Goal: Information Seeking & Learning: Learn about a topic

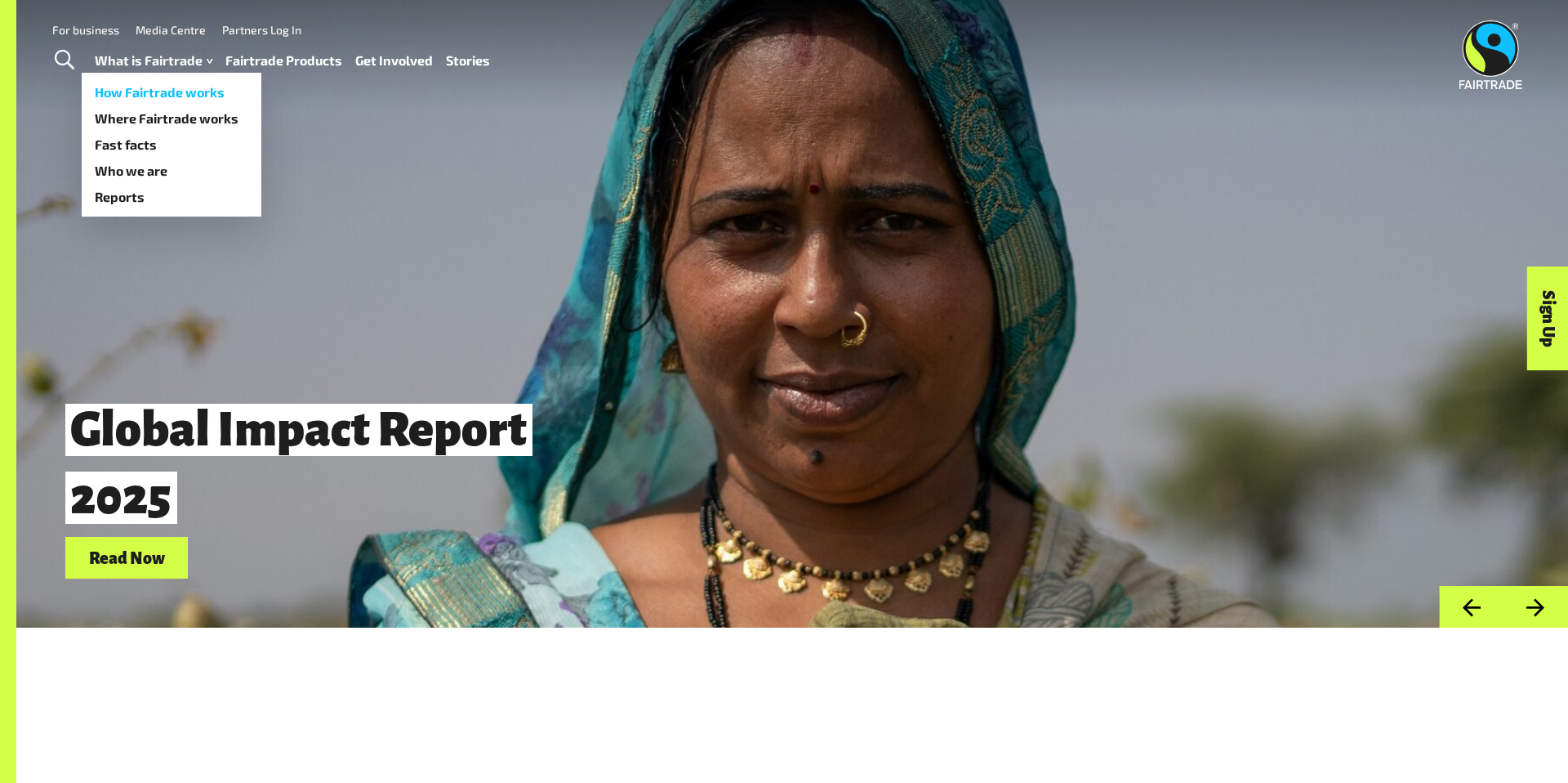
click at [188, 89] on link "How Fairtrade works" at bounding box center [171, 93] width 180 height 27
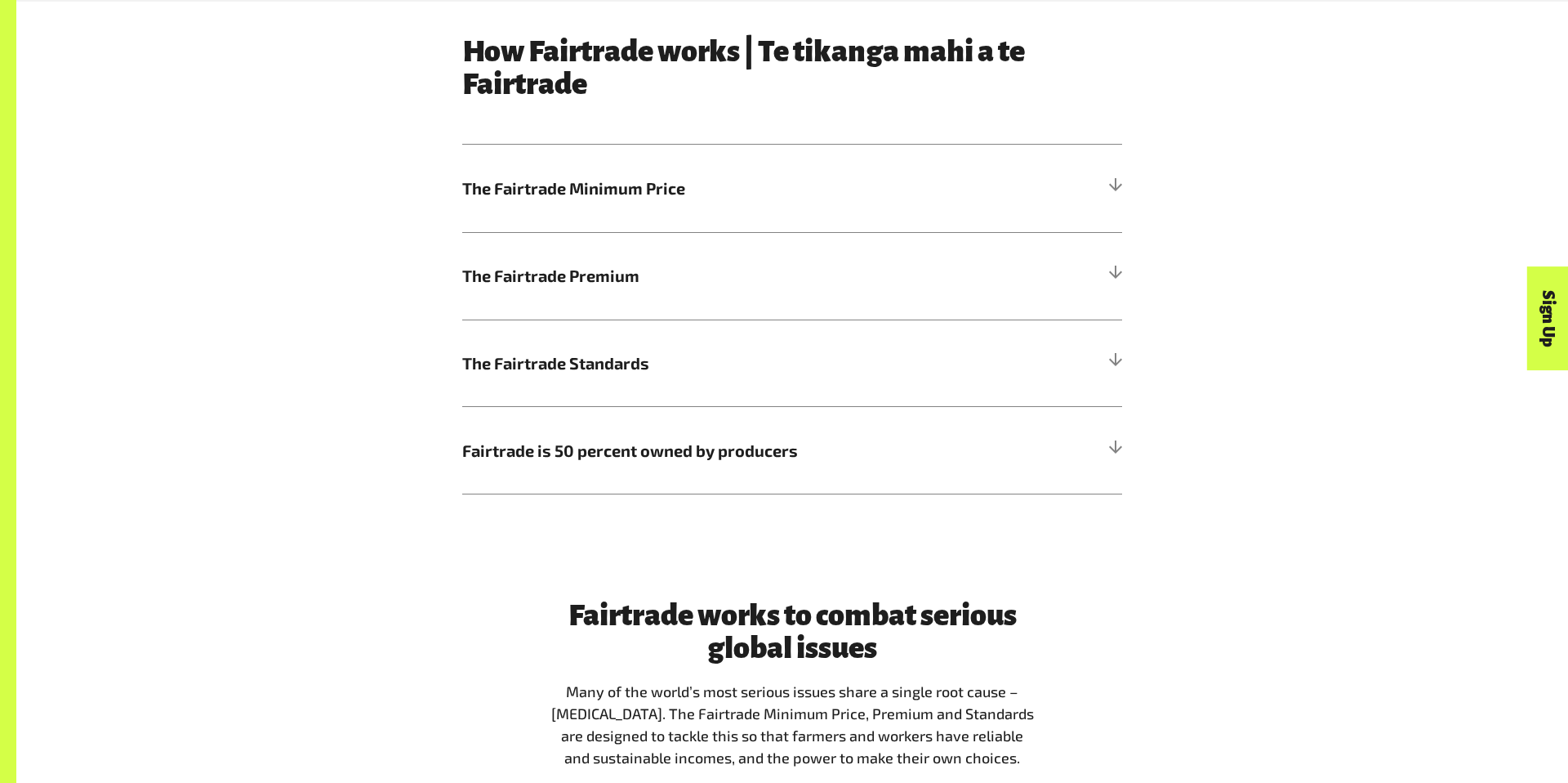
scroll to position [1032, 0]
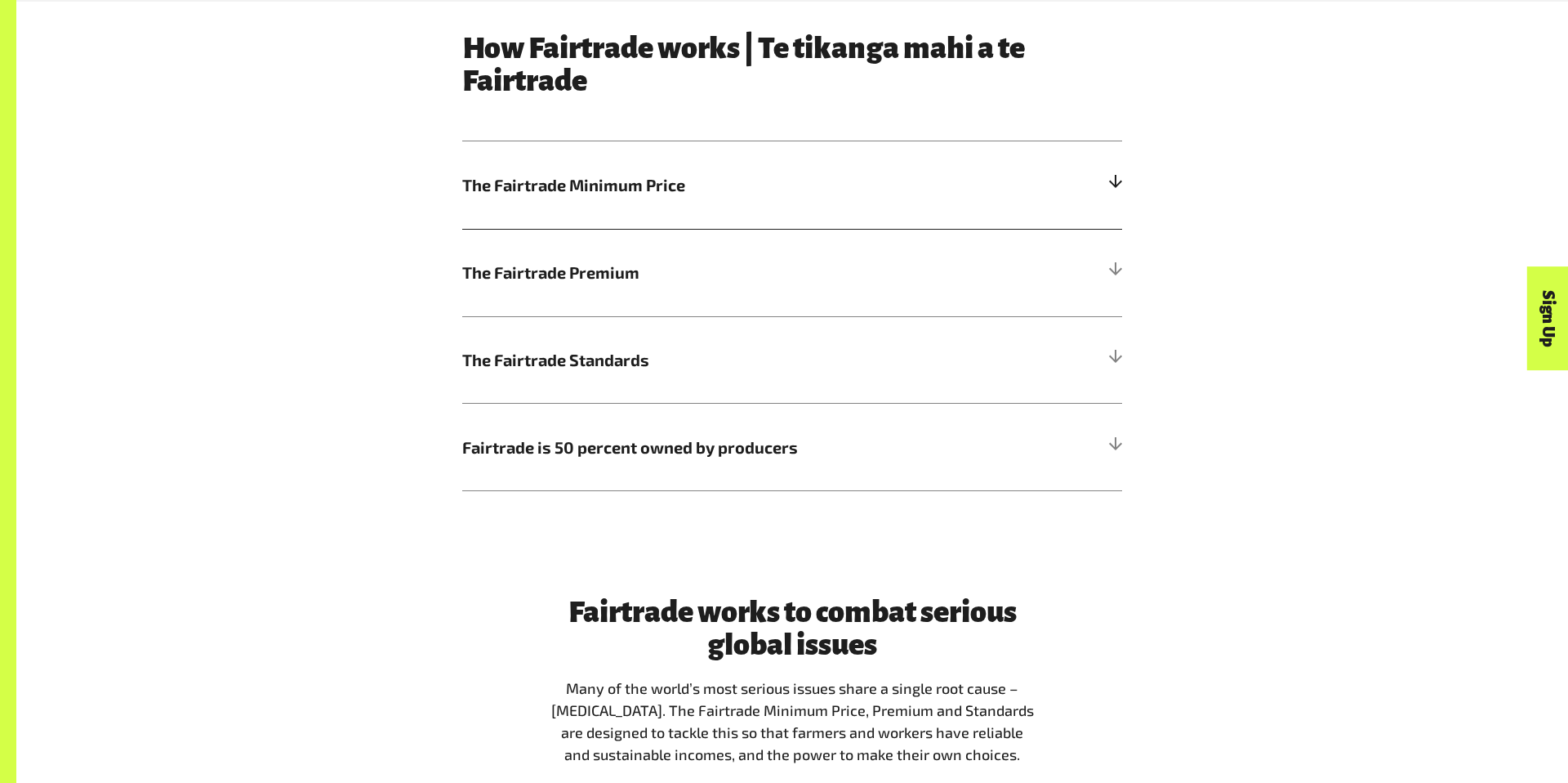
click at [1113, 184] on div at bounding box center [1114, 184] width 15 height 15
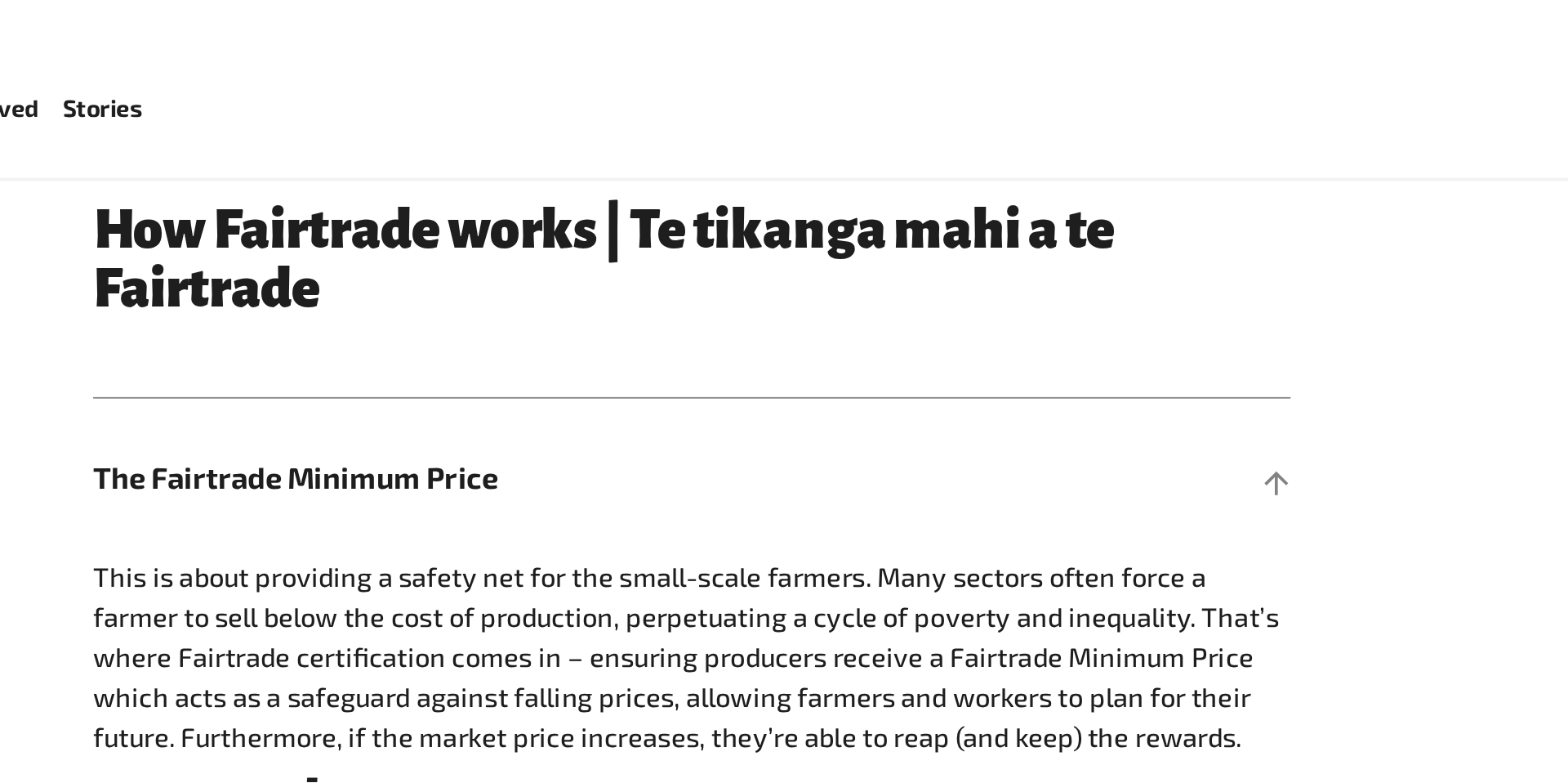
scroll to position [952, 0]
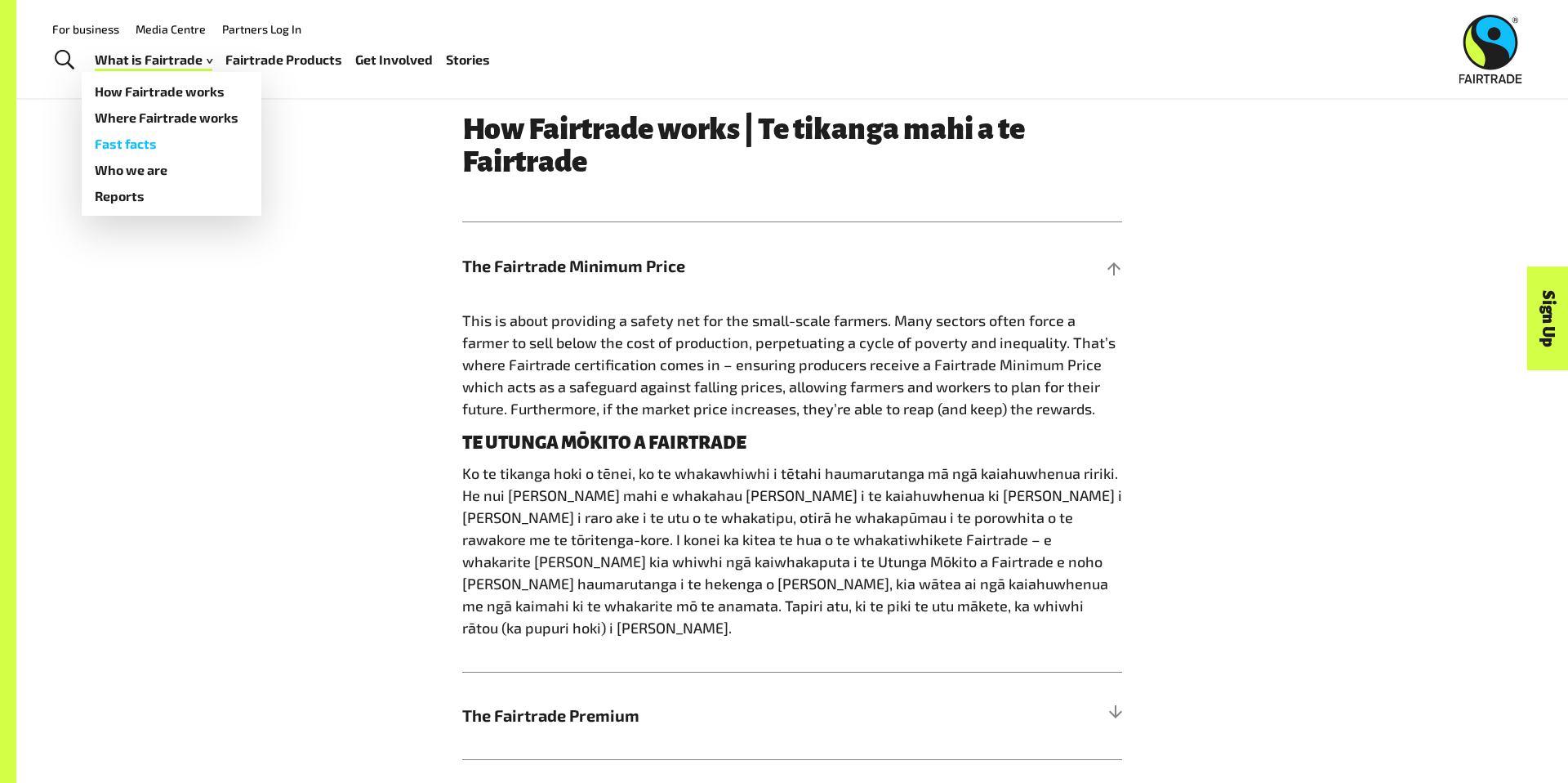
click at [197, 144] on link "Fast facts" at bounding box center [171, 144] width 180 height 27
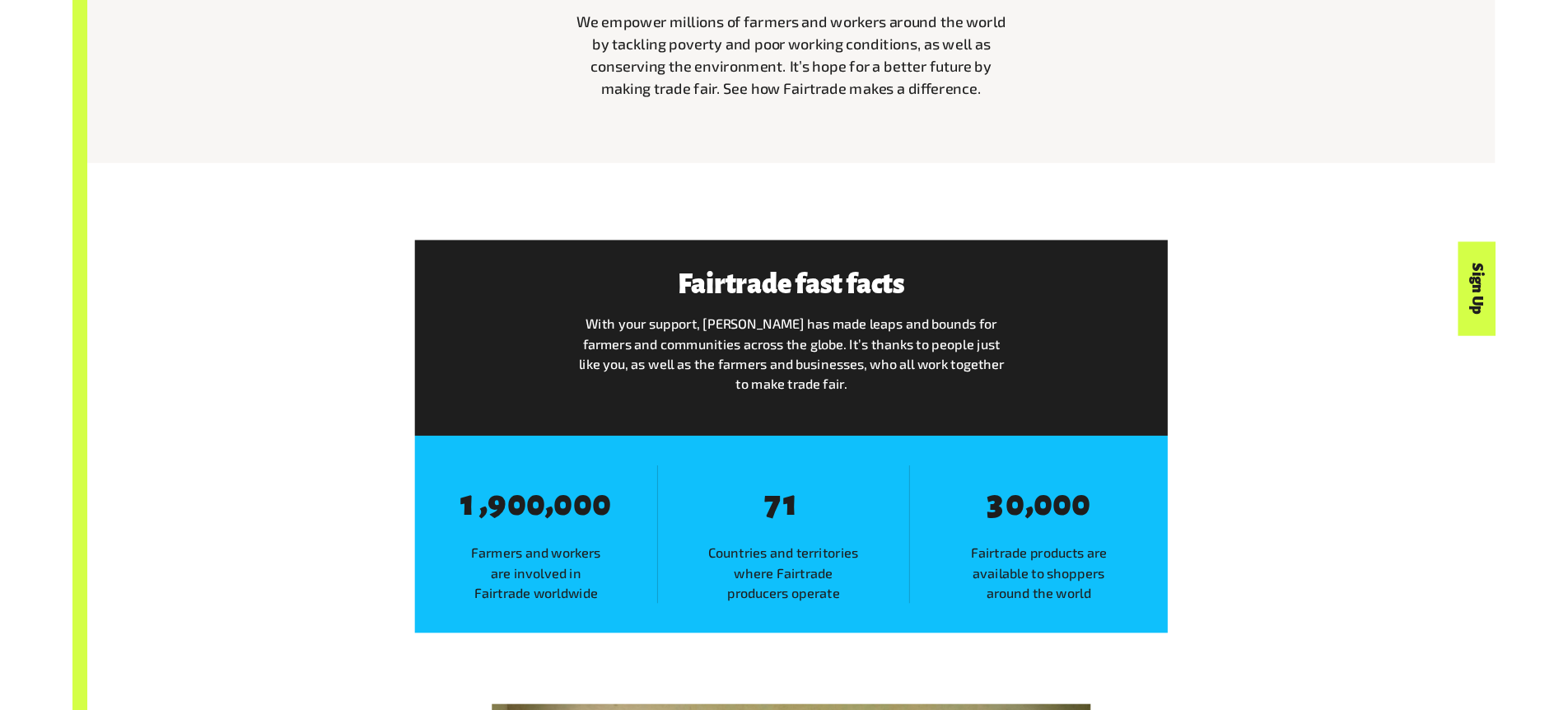
scroll to position [809, 0]
